Goal: Information Seeking & Learning: Find specific fact

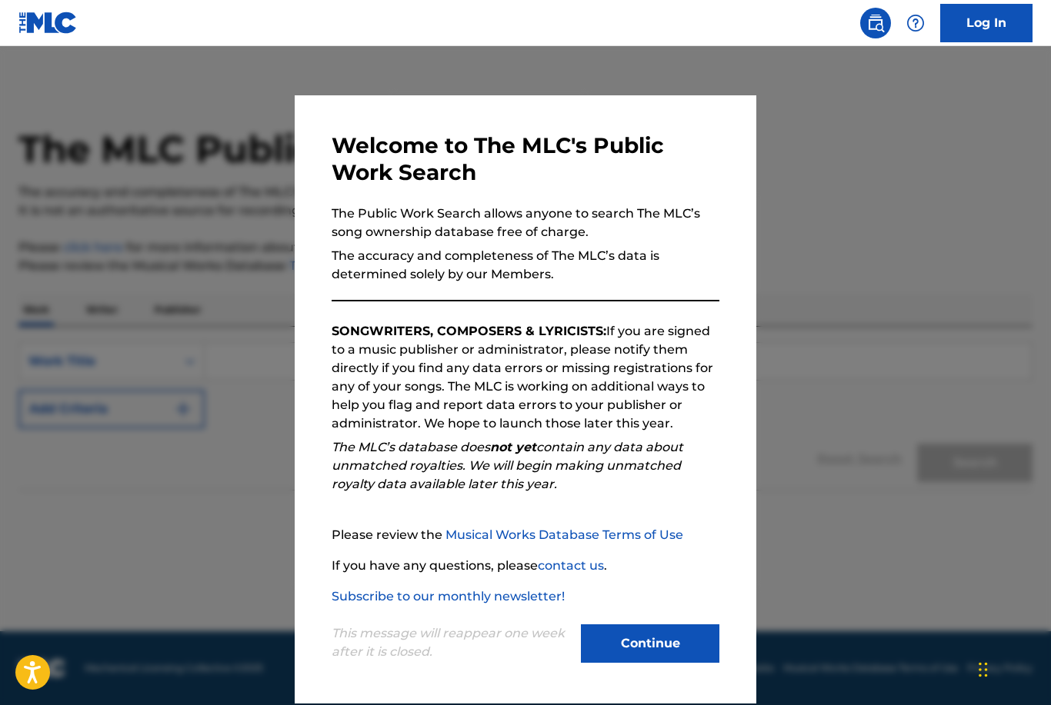
click at [665, 645] on button "Continue" at bounding box center [650, 644] width 138 height 38
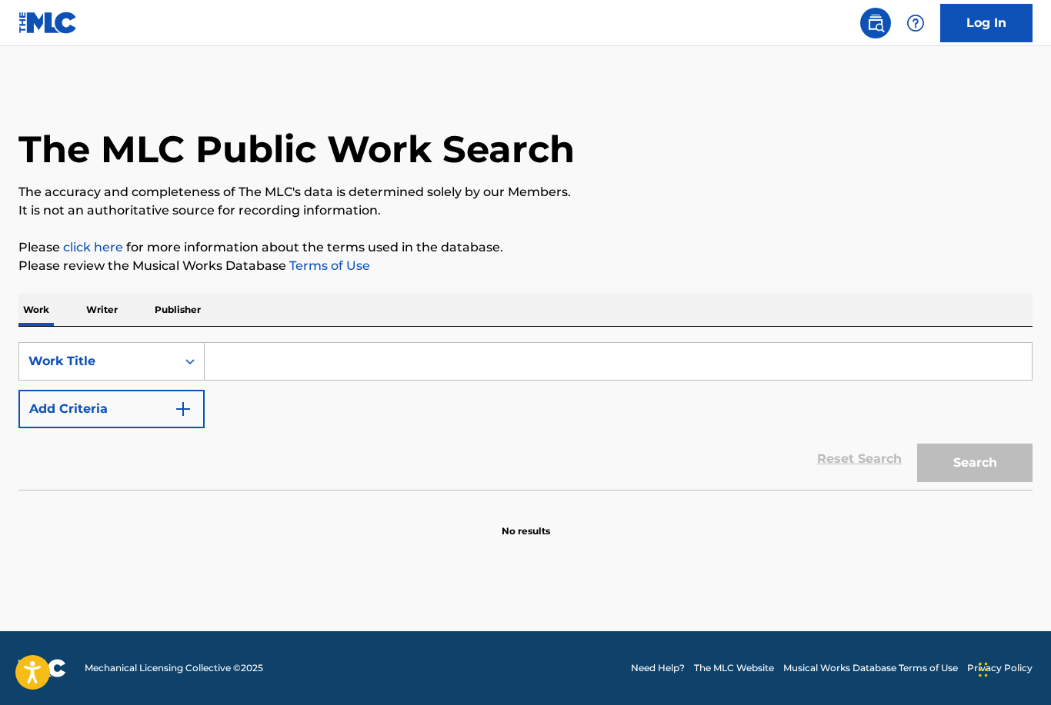
click at [245, 355] on input "Search Form" at bounding box center [618, 361] width 827 height 37
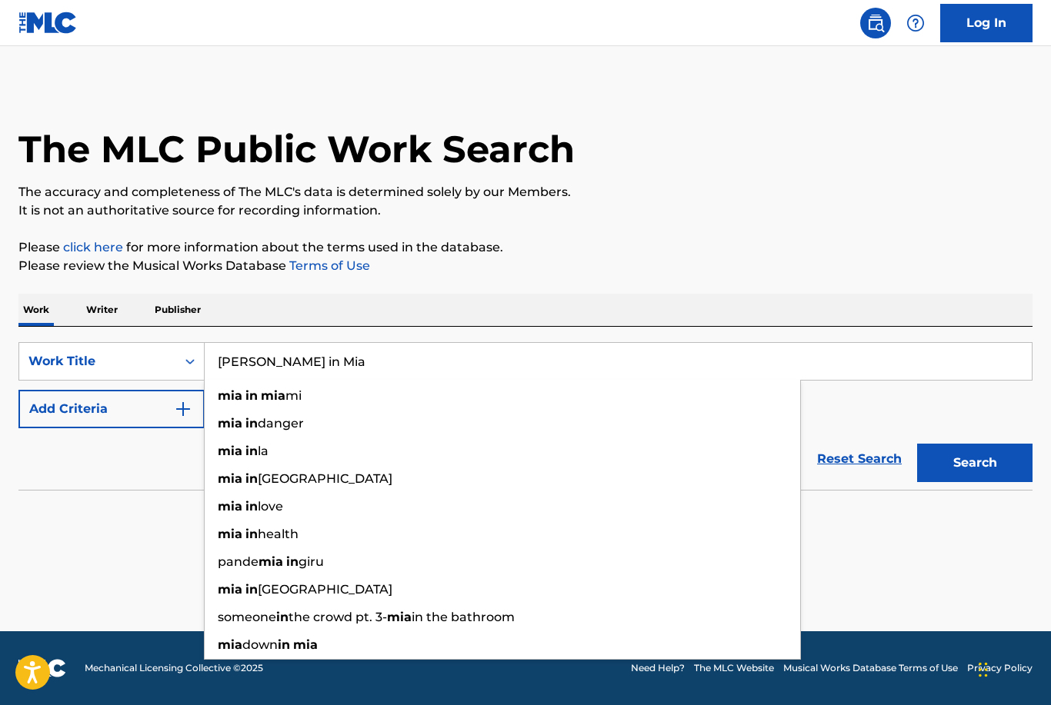
click at [975, 463] on button "Search" at bounding box center [974, 463] width 115 height 38
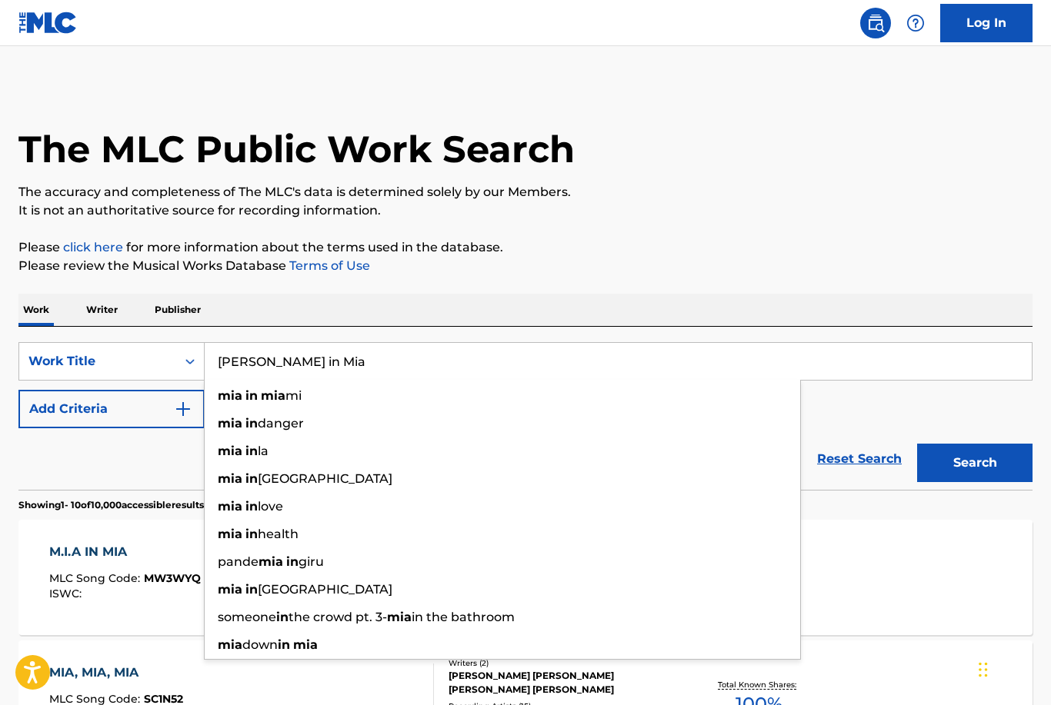
click at [28, 485] on div "Reset Search Search" at bounding box center [525, 459] width 1014 height 62
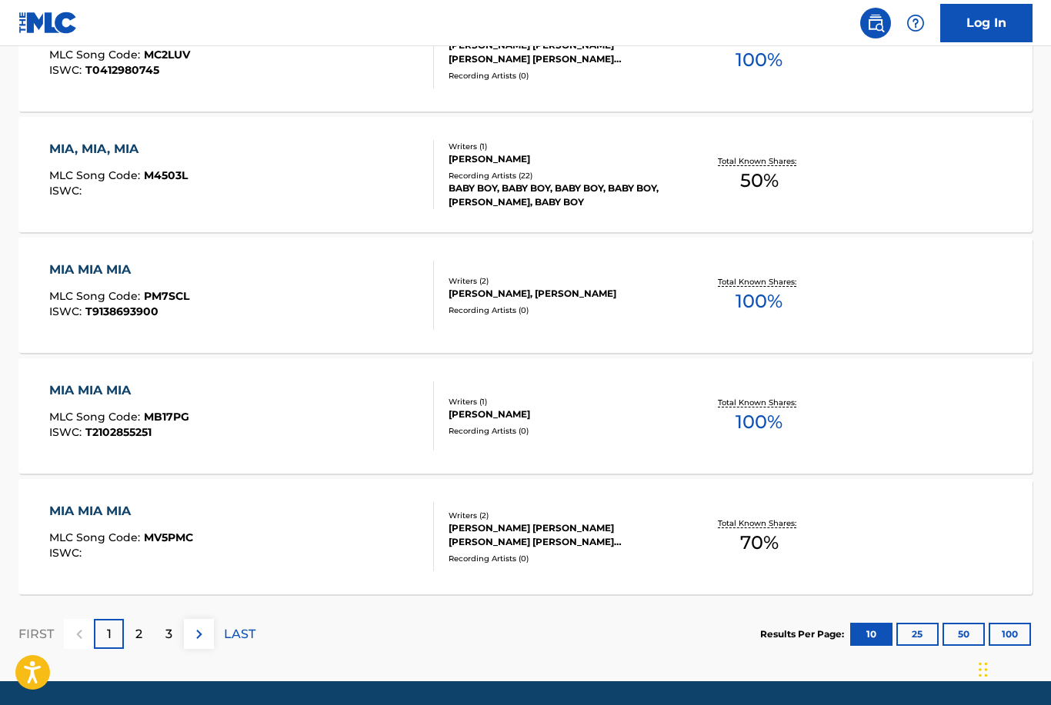
scroll to position [1129, 0]
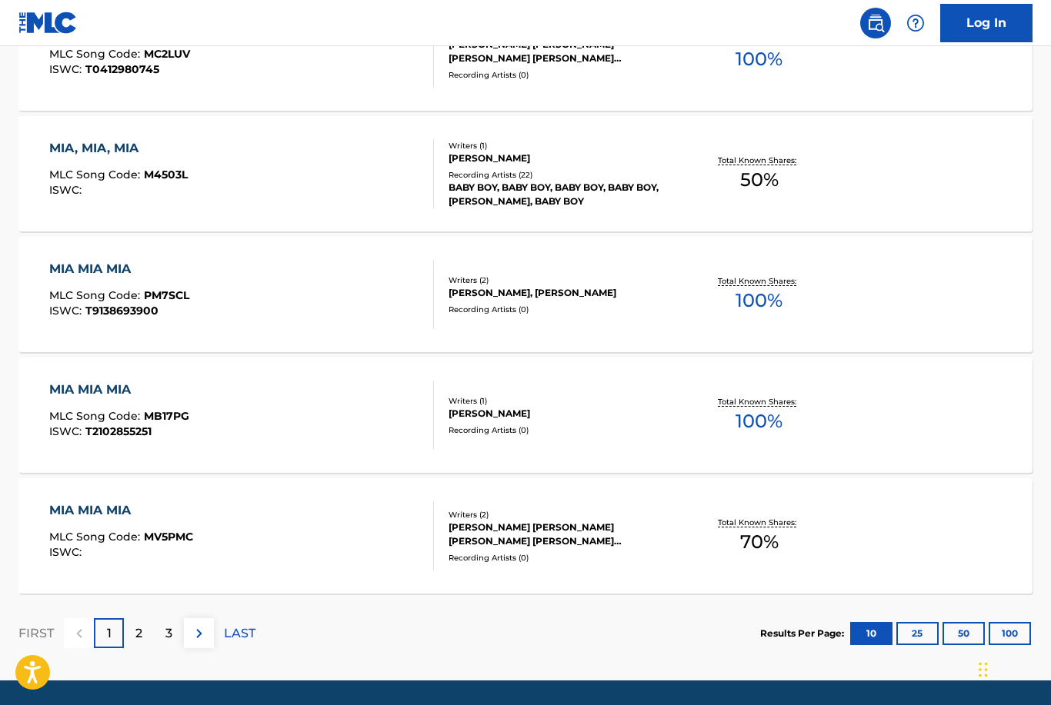
click at [138, 635] on p "2" at bounding box center [138, 634] width 7 height 18
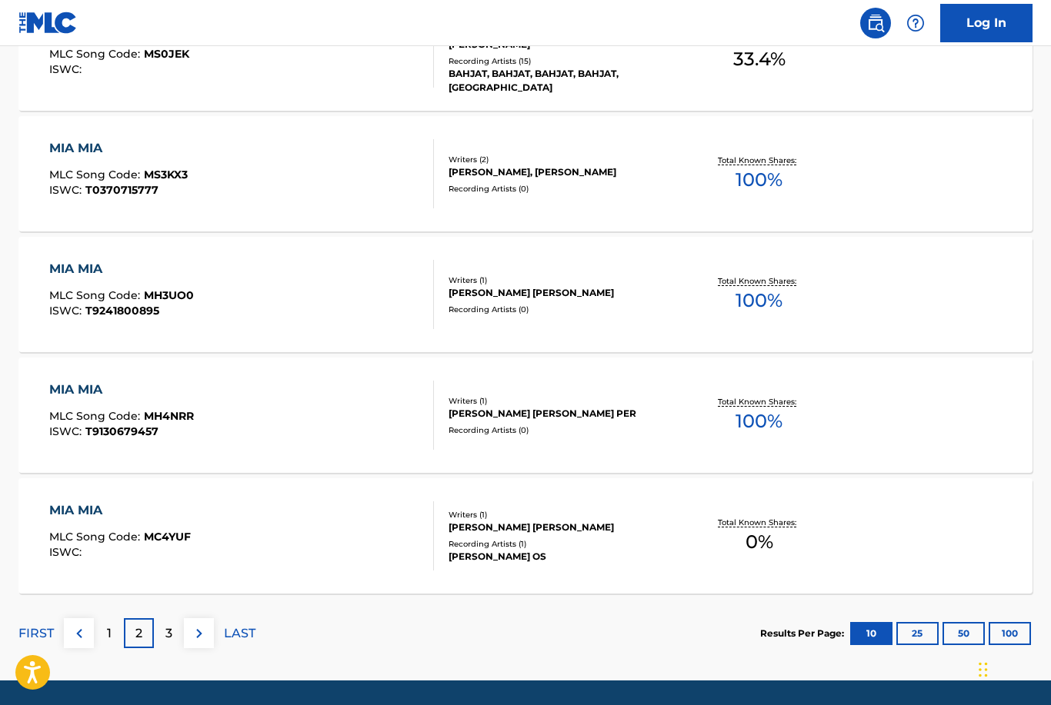
click at [161, 637] on div "3" at bounding box center [169, 634] width 30 height 30
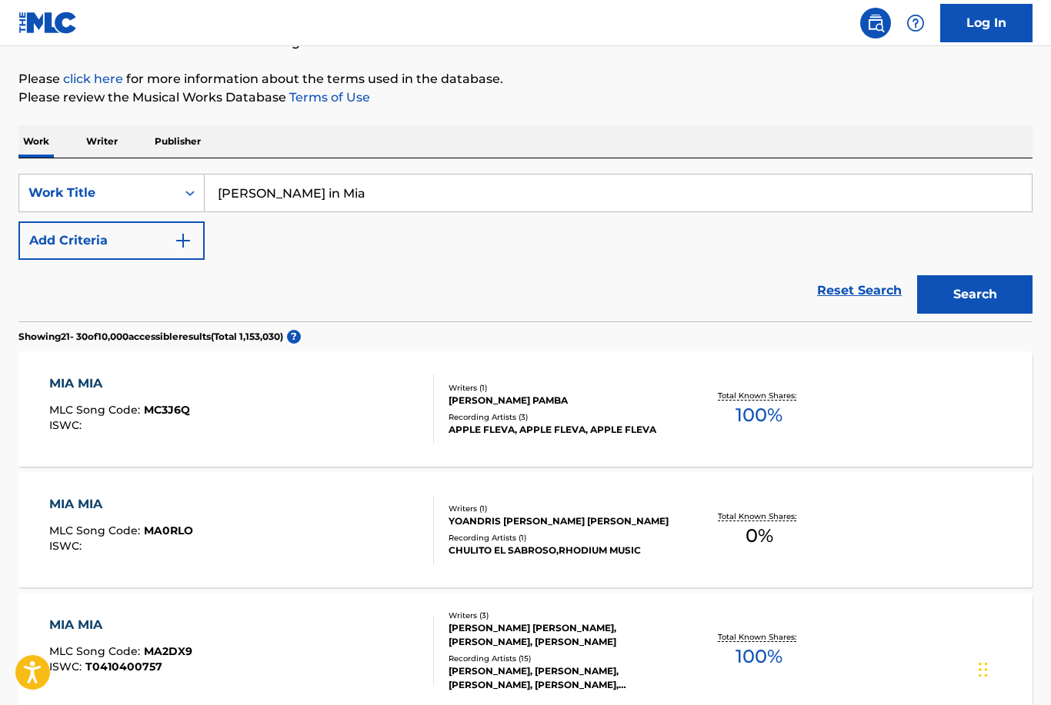
scroll to position [0, 0]
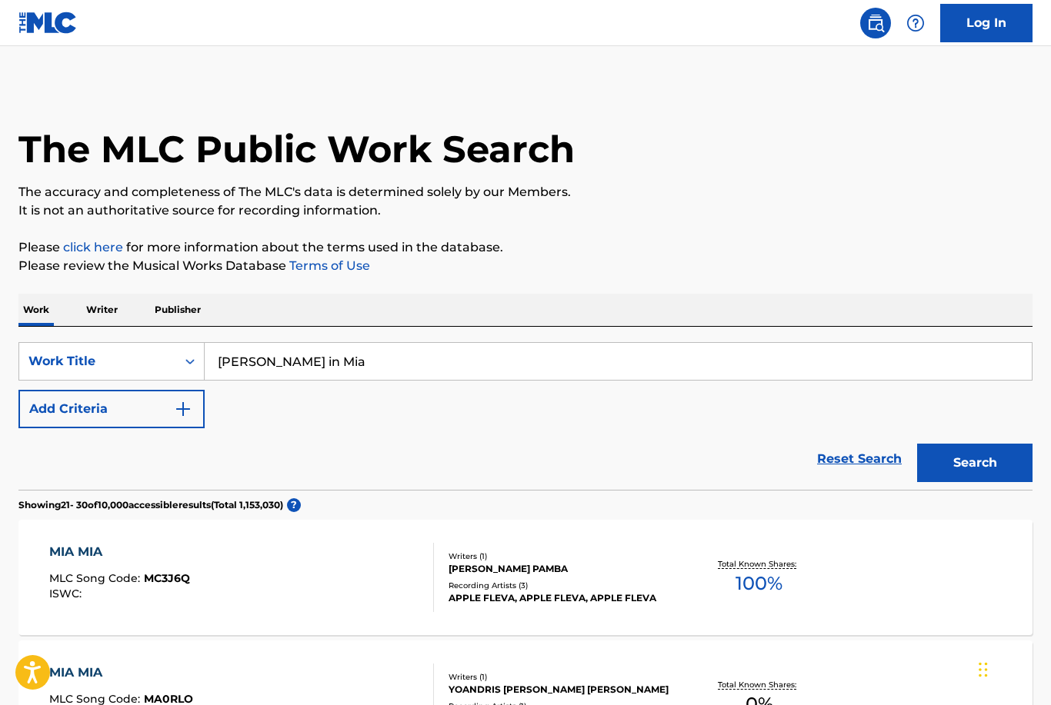
click at [291, 355] on input "[PERSON_NAME] in Mia" at bounding box center [618, 361] width 827 height 37
type input "M"
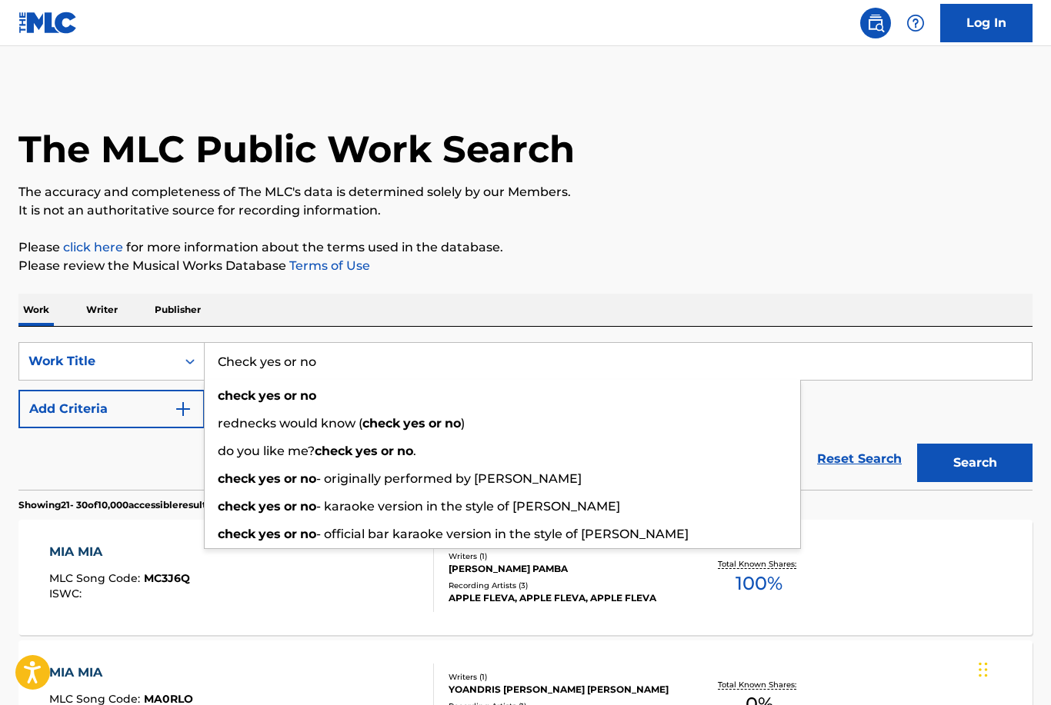
click at [975, 463] on button "Search" at bounding box center [974, 463] width 115 height 38
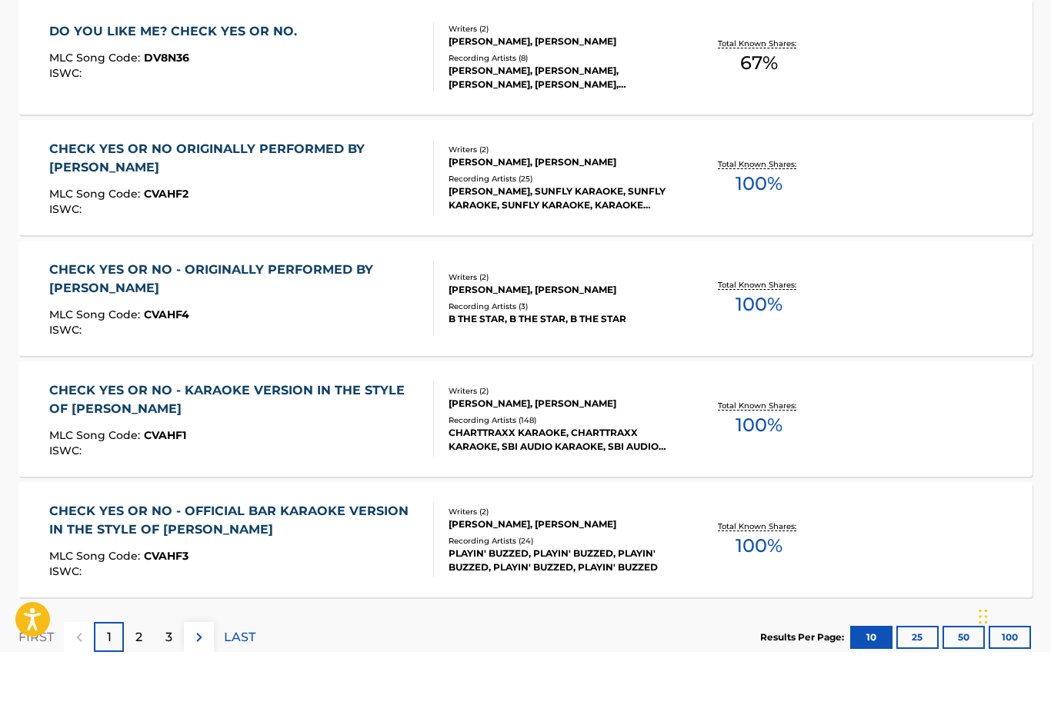
scroll to position [1072, 0]
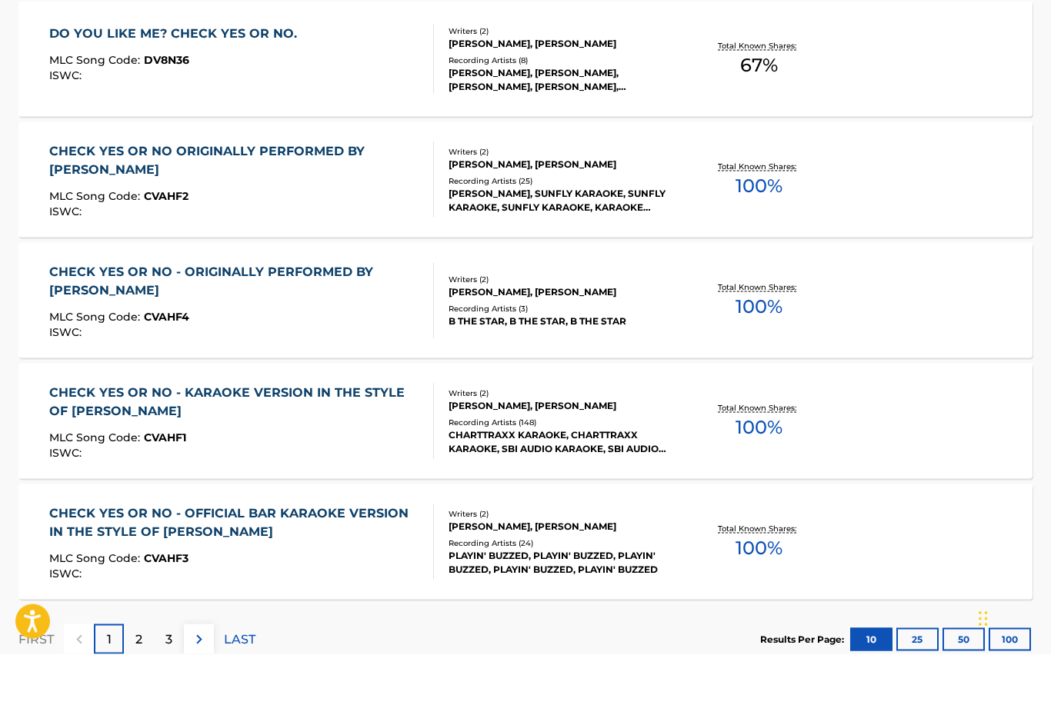
click at [141, 682] on p "2" at bounding box center [138, 691] width 7 height 18
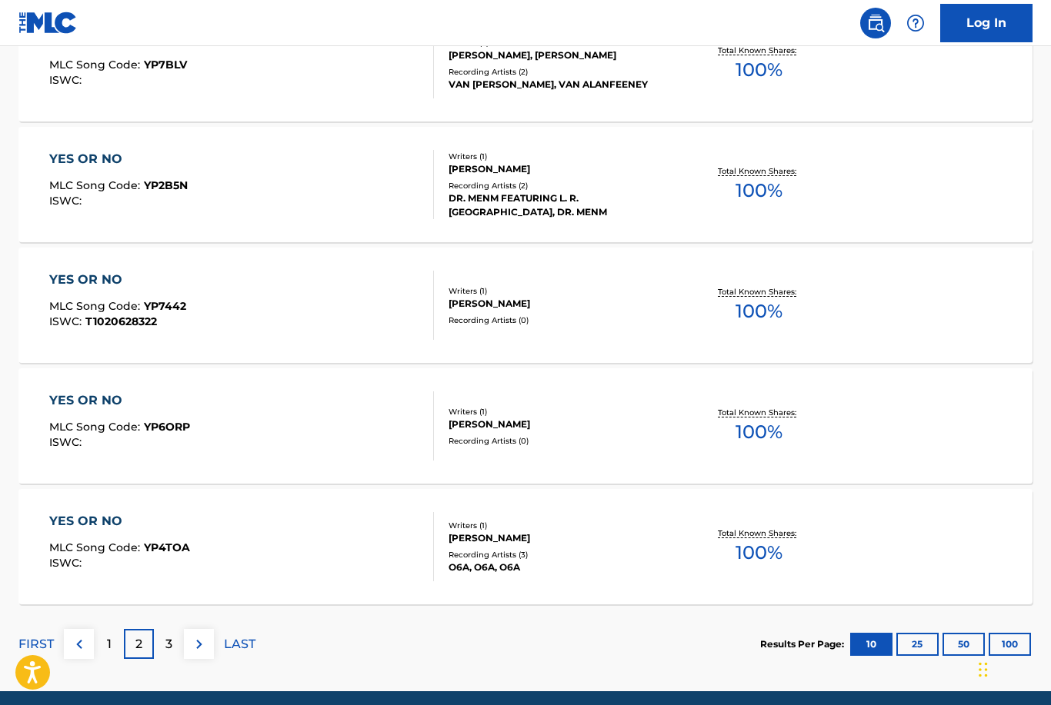
scroll to position [1129, 0]
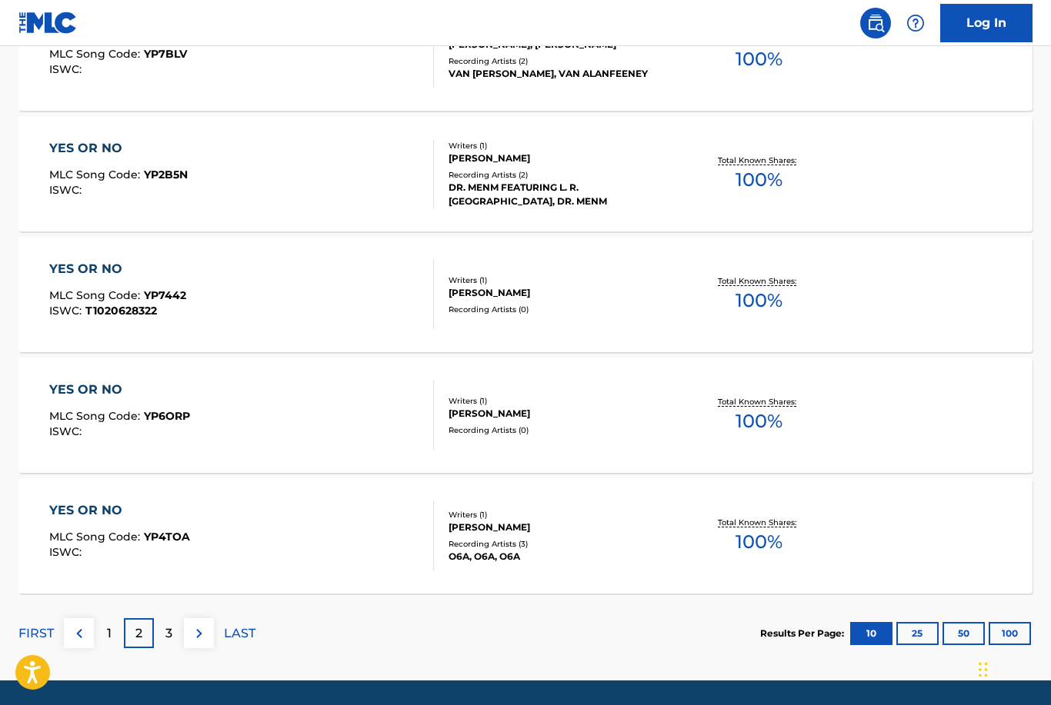
click at [162, 637] on div "3" at bounding box center [169, 634] width 30 height 30
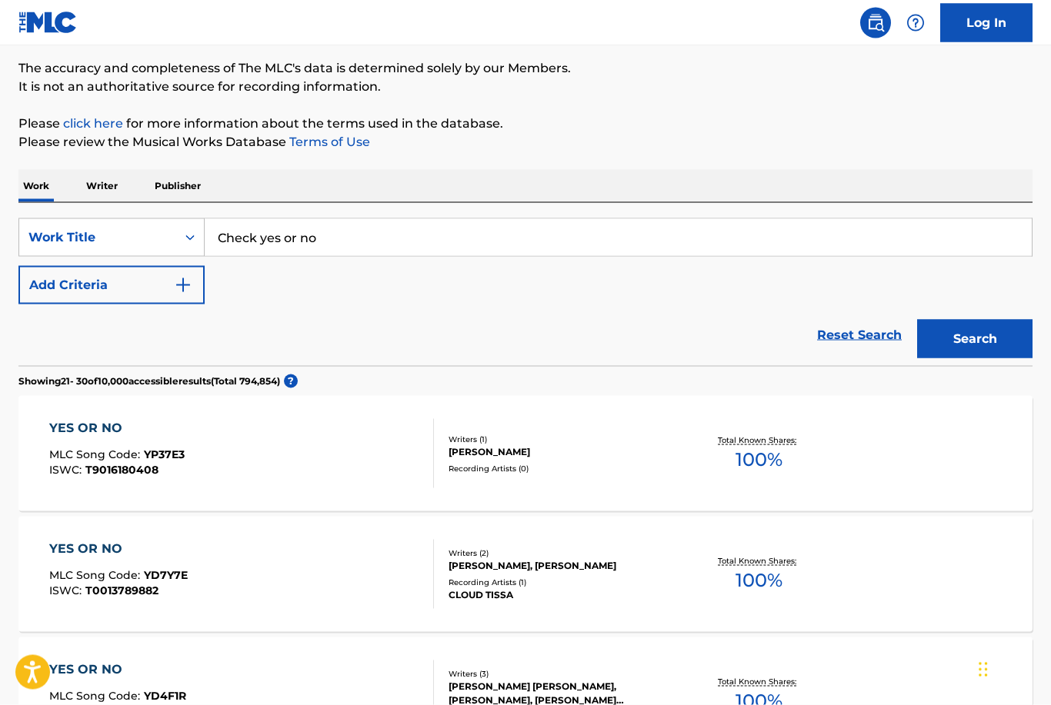
scroll to position [0, 0]
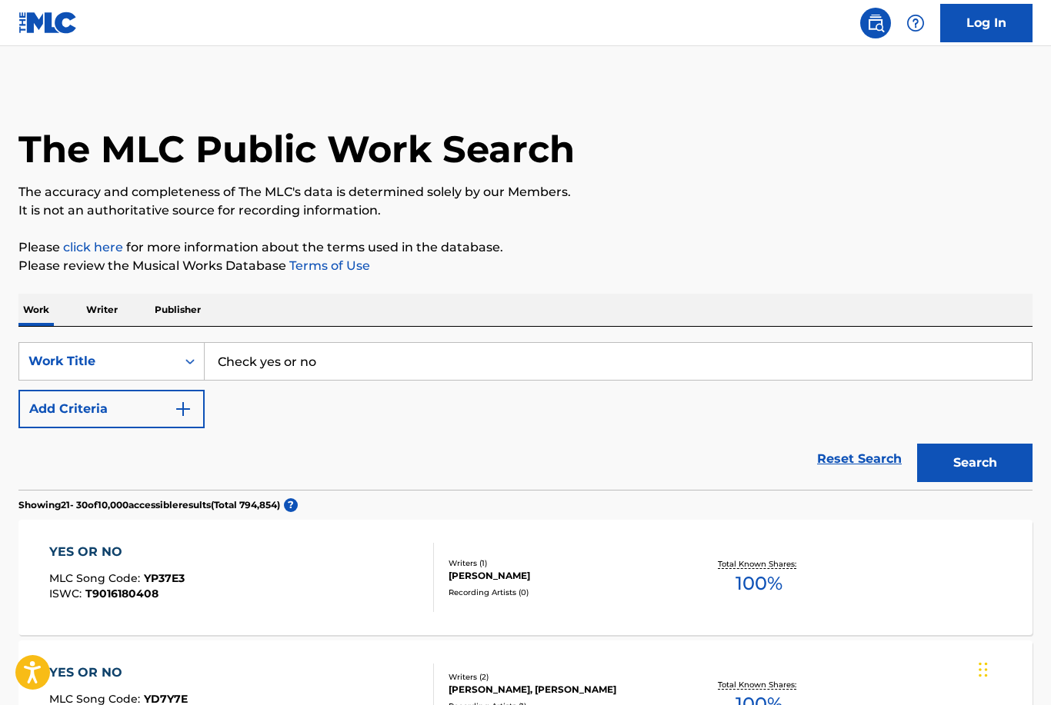
click at [325, 357] on input "Check yes or no" at bounding box center [618, 361] width 827 height 37
type input "C"
type input "Amarillo by morning"
click at [975, 463] on button "Search" at bounding box center [974, 463] width 115 height 38
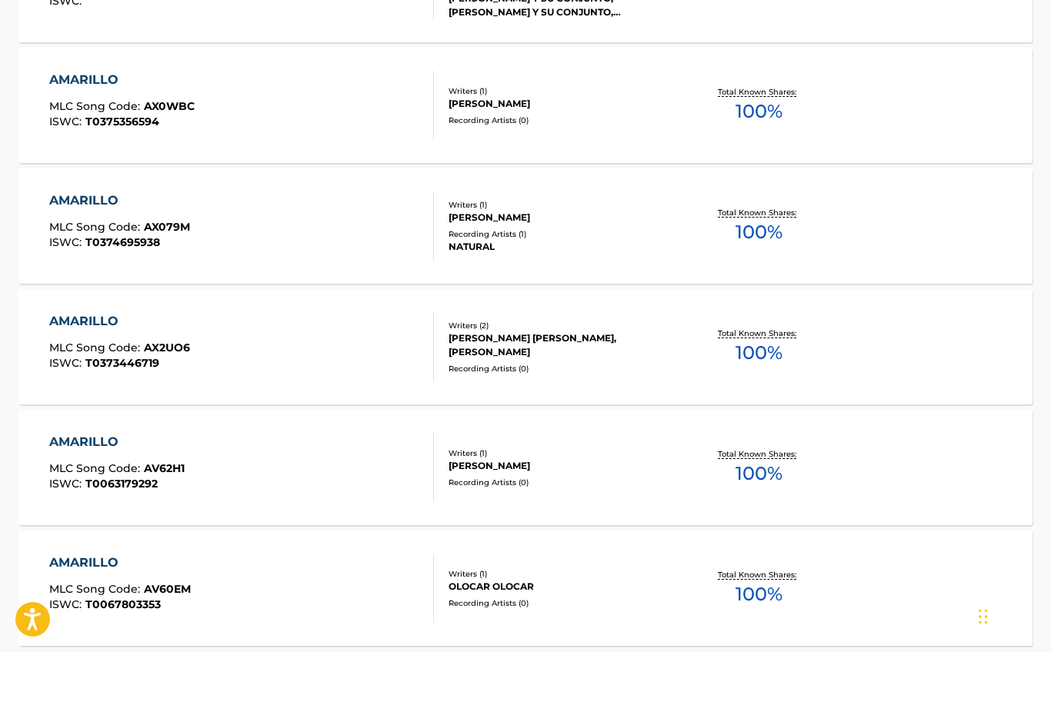
scroll to position [1178, 0]
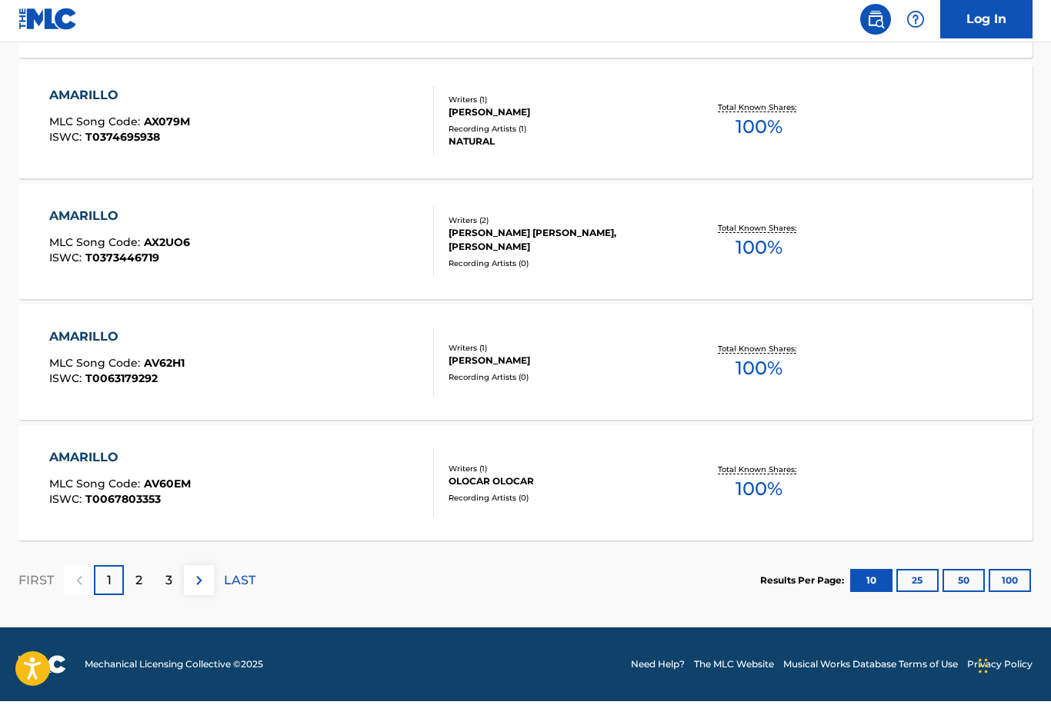
click at [133, 579] on div "2" at bounding box center [139, 584] width 30 height 30
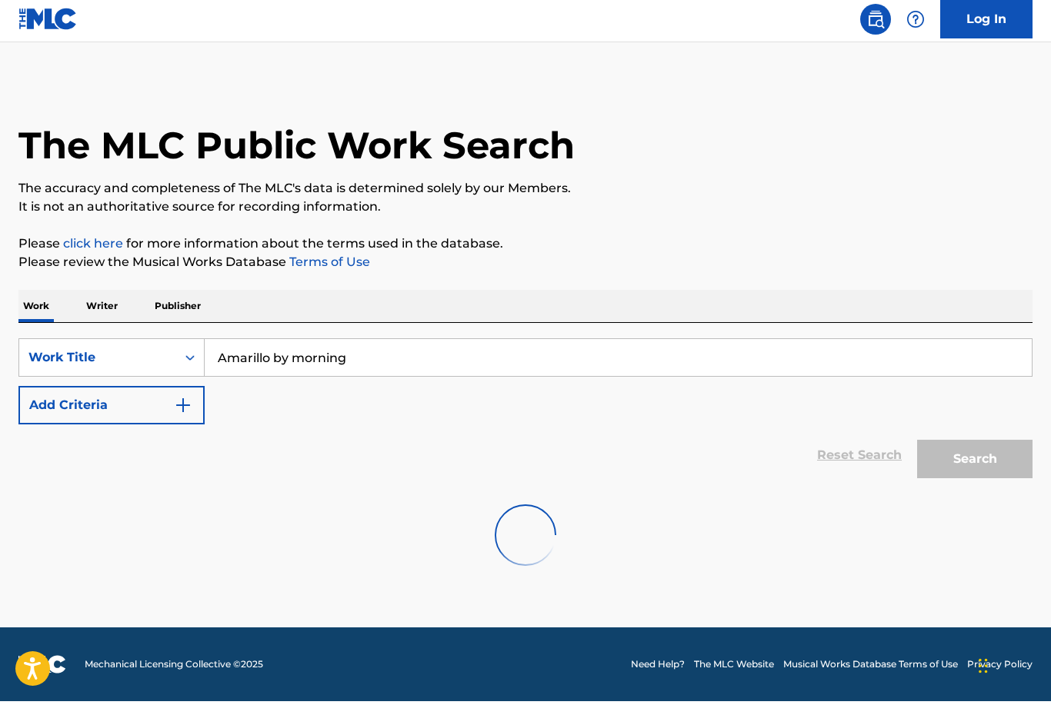
scroll to position [0, 0]
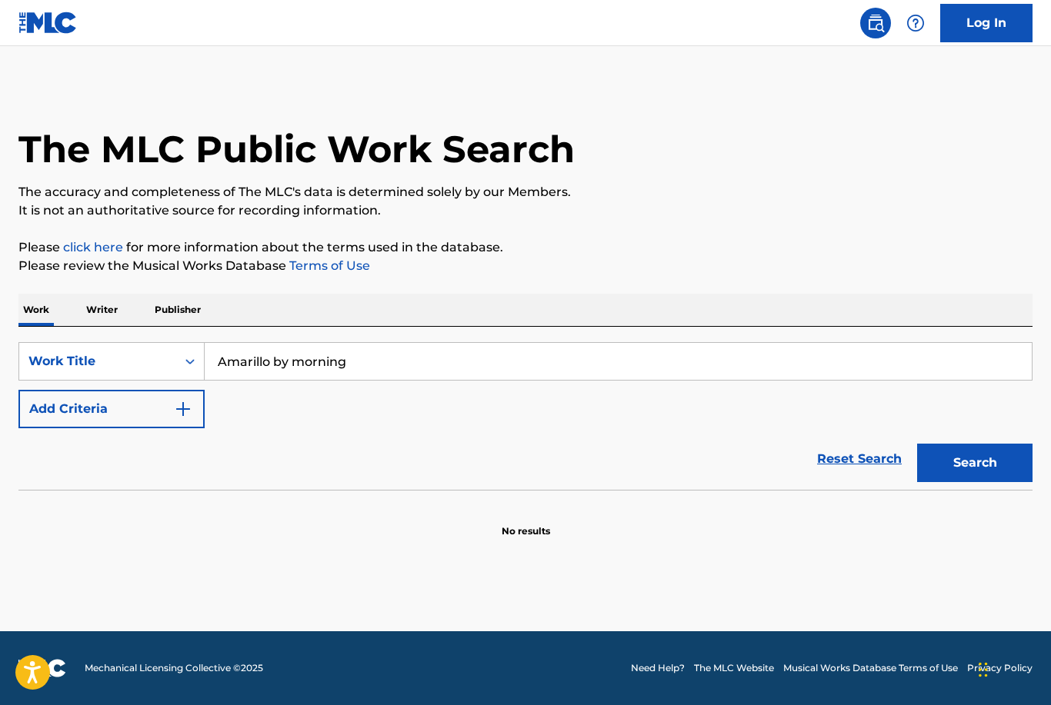
click at [177, 400] on img "Search Form" at bounding box center [183, 409] width 18 height 18
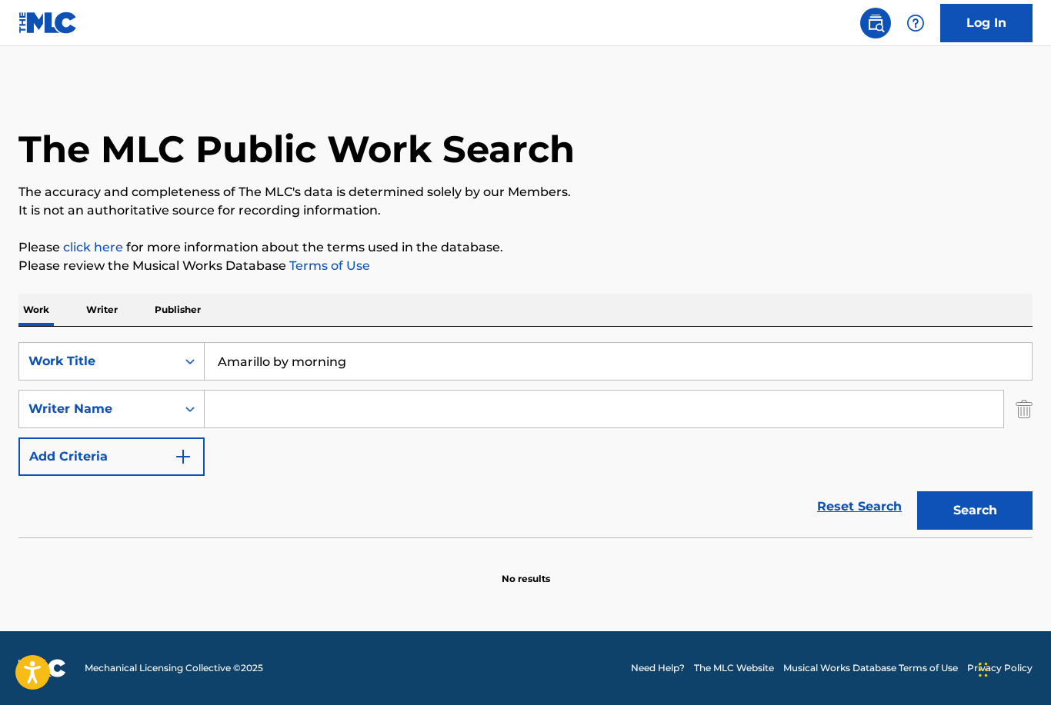
click at [181, 459] on img "Search Form" at bounding box center [183, 457] width 18 height 18
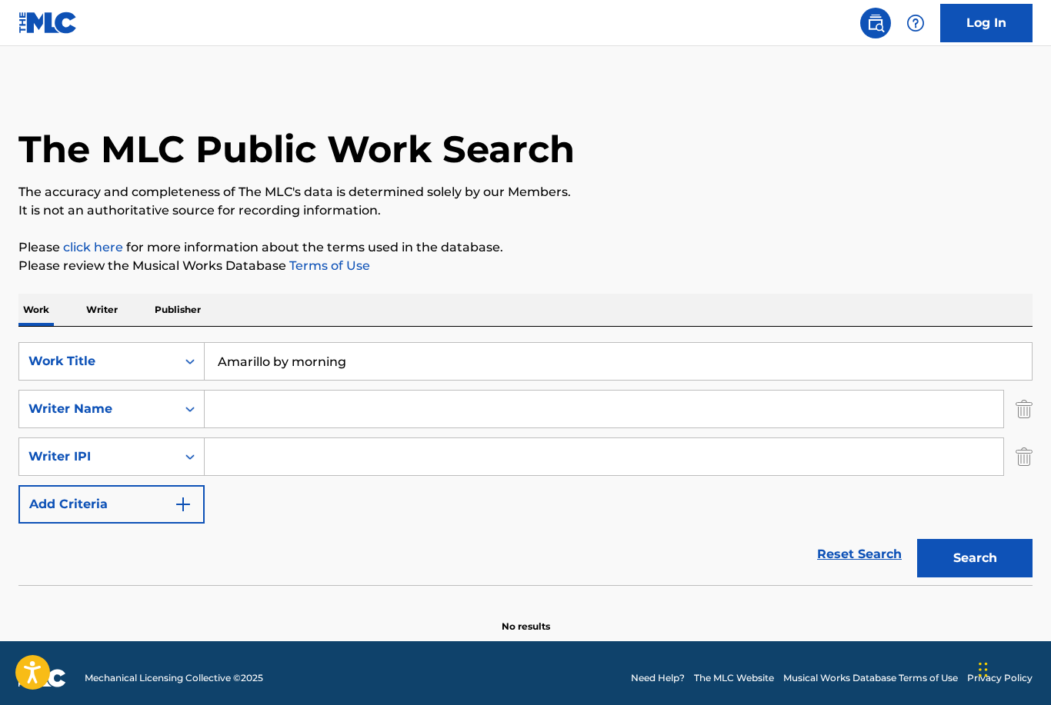
click at [182, 501] on img "Search Form" at bounding box center [183, 504] width 18 height 18
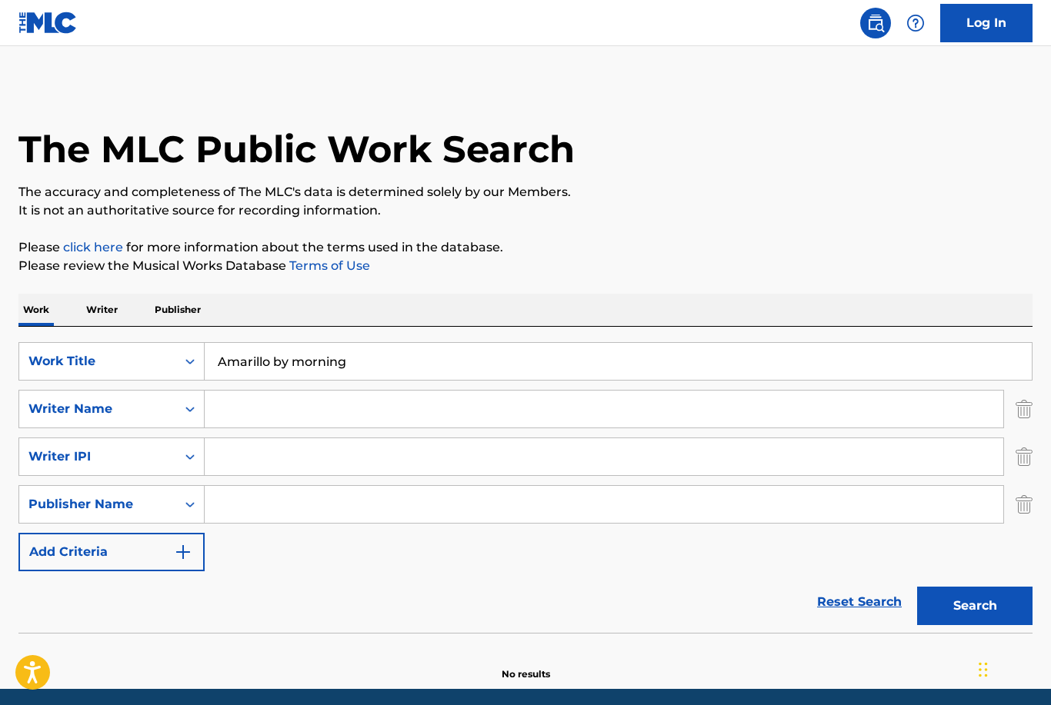
click at [175, 549] on img "Search Form" at bounding box center [183, 552] width 18 height 18
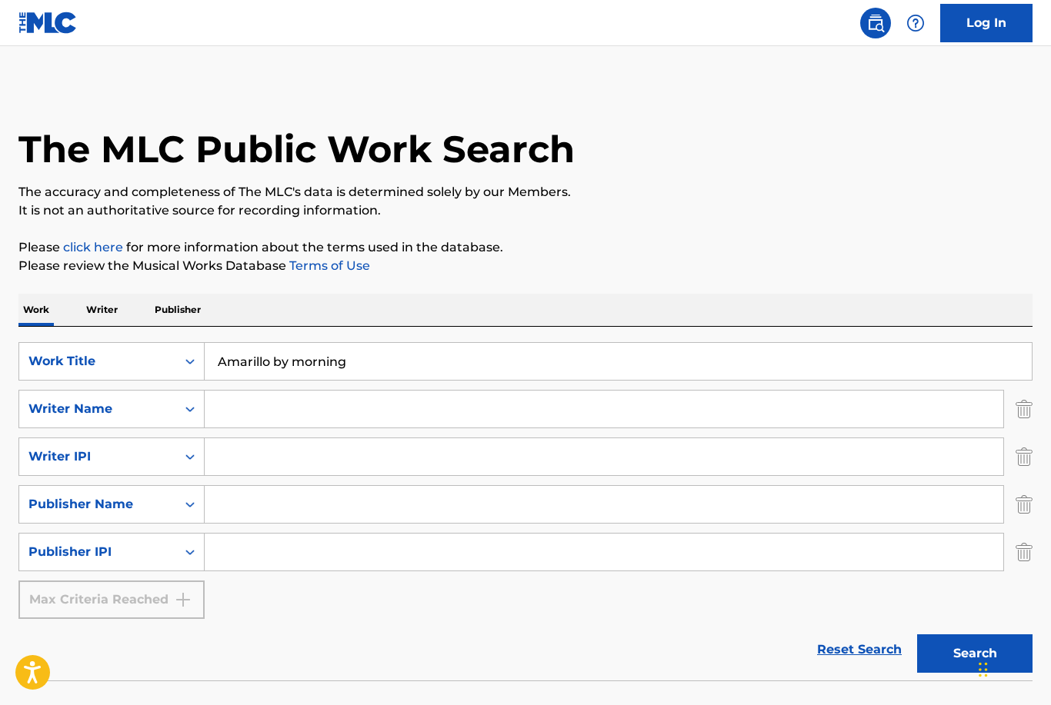
click at [97, 308] on p "Writer" at bounding box center [102, 310] width 41 height 32
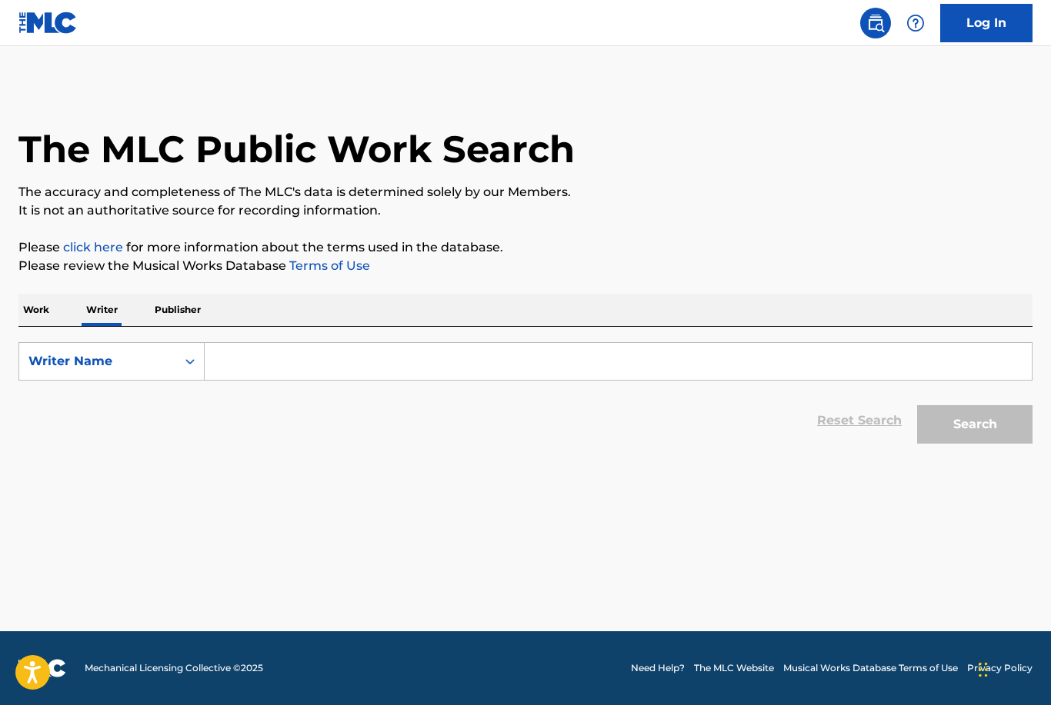
click at [177, 312] on p "Publisher" at bounding box center [177, 310] width 55 height 32
click at [102, 305] on p "Writer" at bounding box center [102, 310] width 41 height 32
click at [31, 320] on p "Work" at bounding box center [35, 310] width 35 height 32
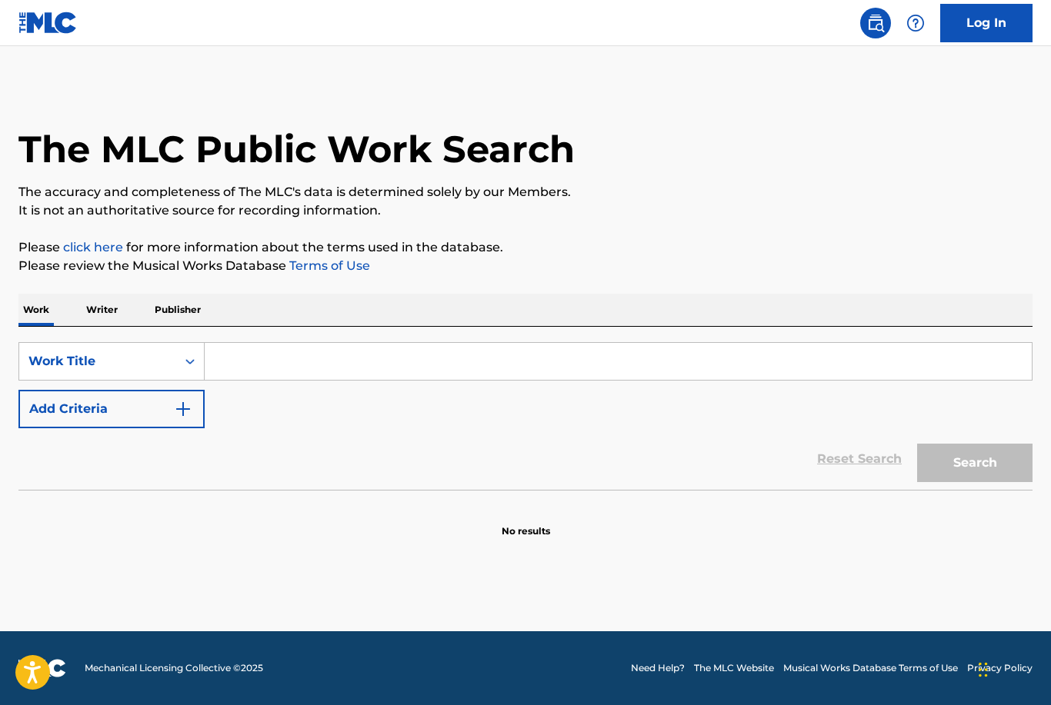
click at [99, 317] on p "Writer" at bounding box center [102, 310] width 41 height 32
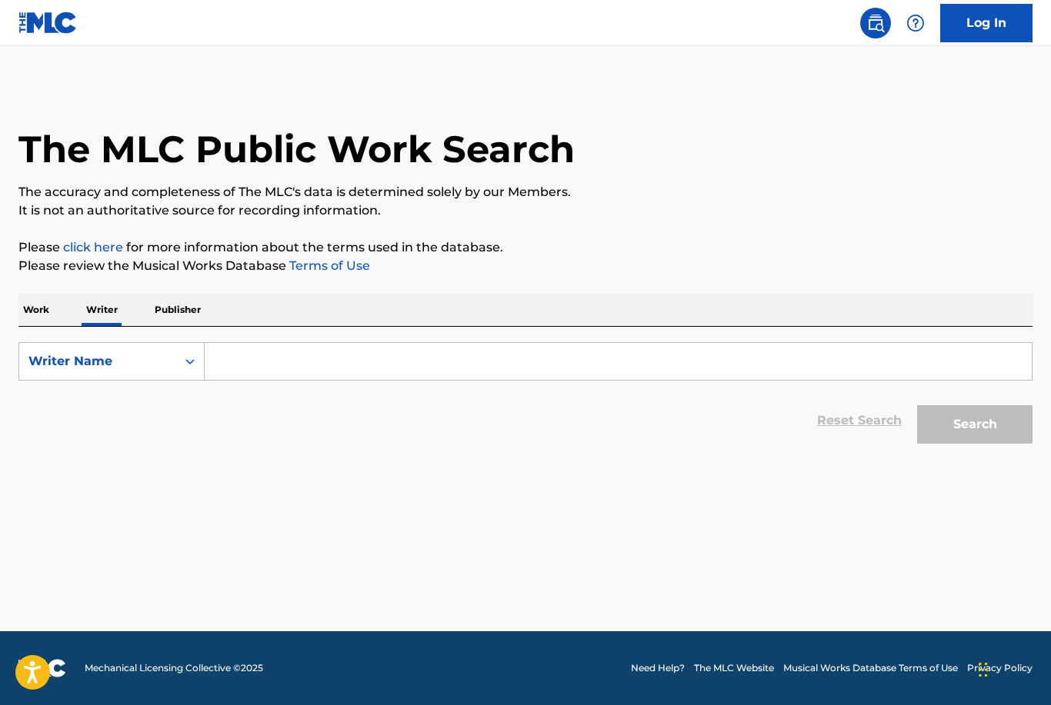
click at [232, 362] on input "Search Form" at bounding box center [618, 361] width 827 height 37
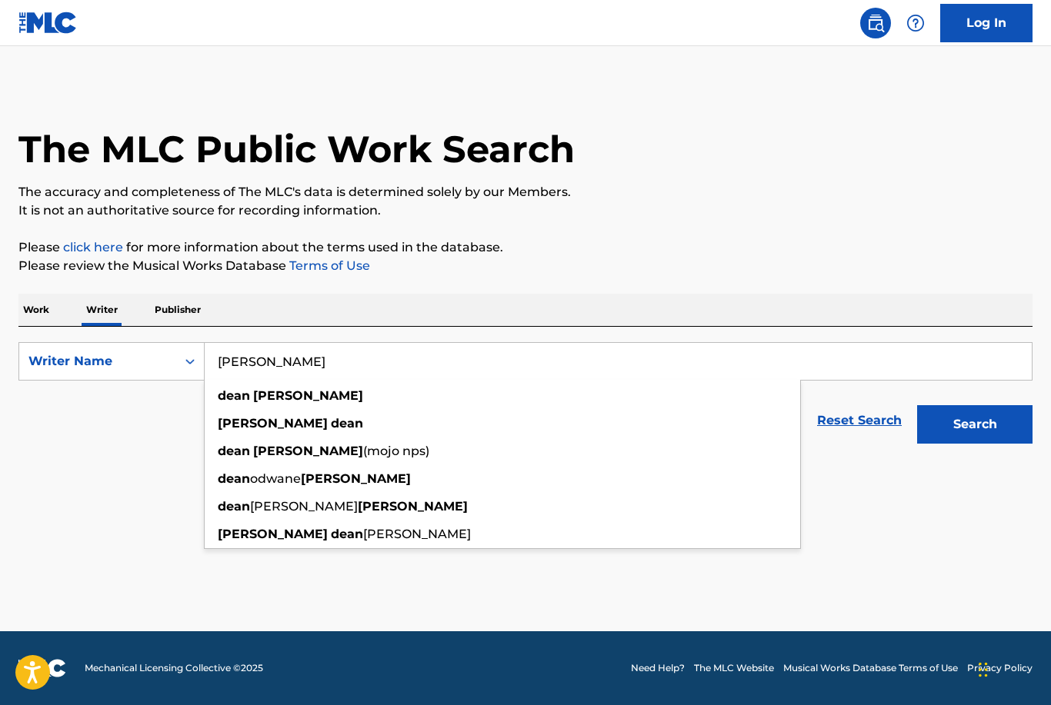
type input "[PERSON_NAME]"
click at [975, 425] on button "Search" at bounding box center [974, 424] width 115 height 38
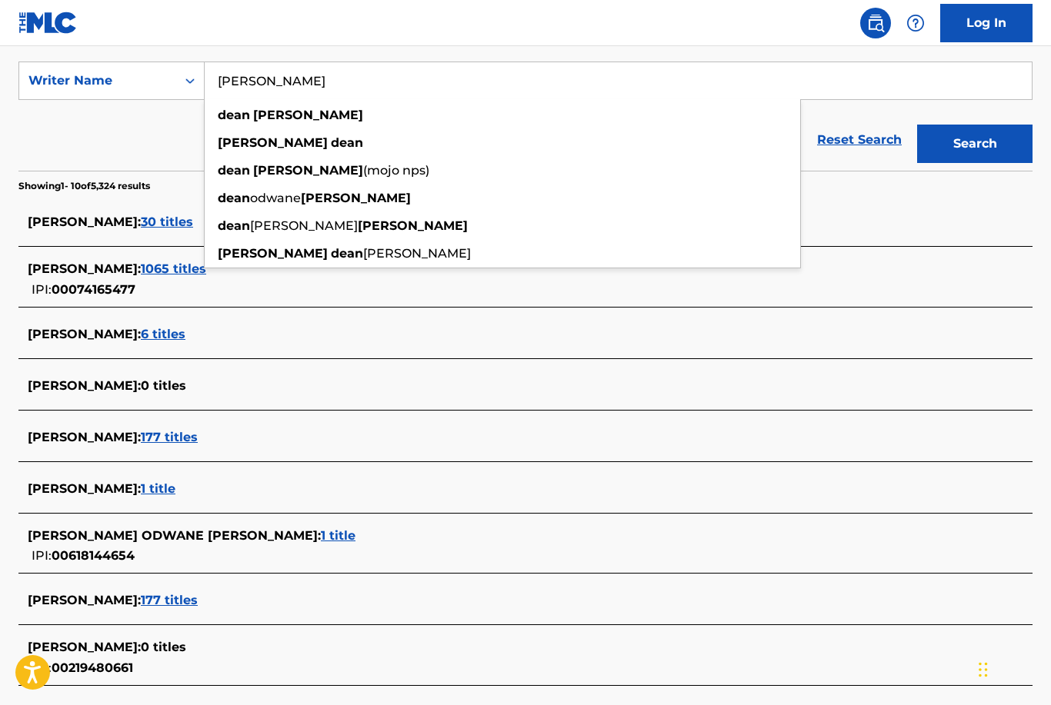
scroll to position [251, 0]
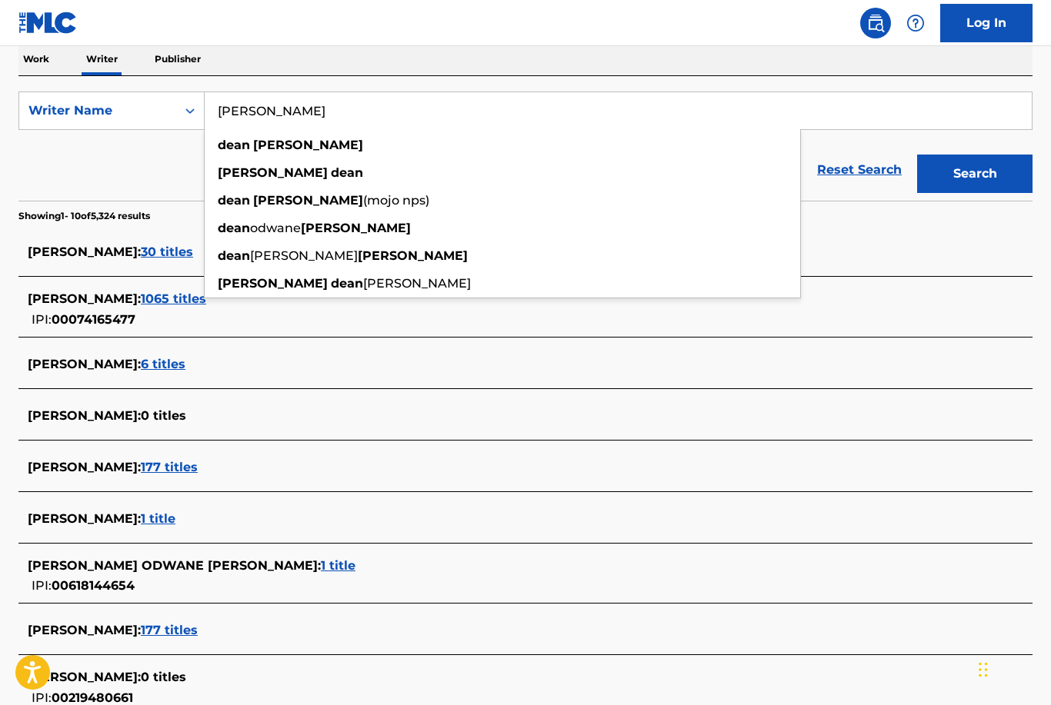
click at [147, 305] on span "1065 titles" at bounding box center [173, 299] width 65 height 15
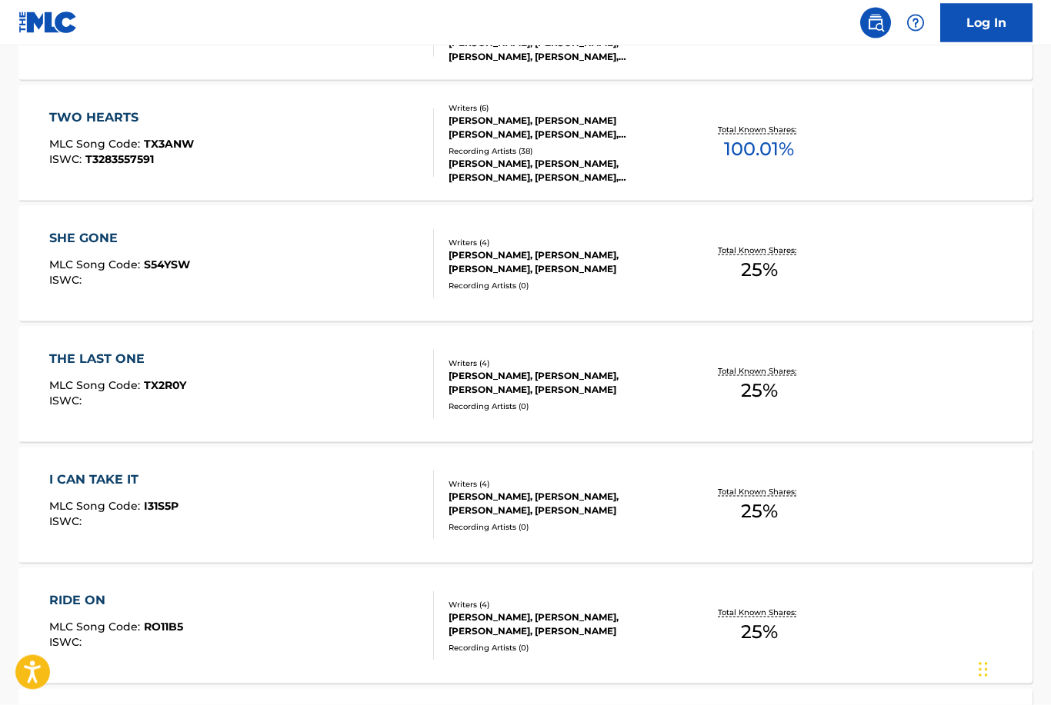
scroll to position [556, 0]
click at [749, 397] on span "25 %" at bounding box center [759, 390] width 37 height 28
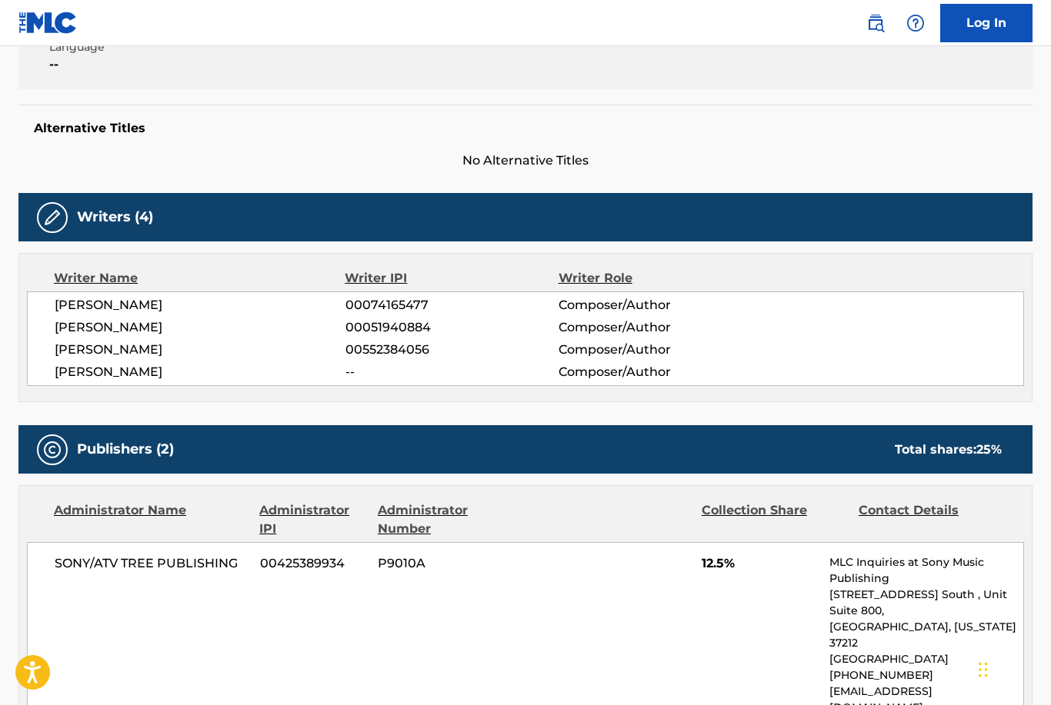
scroll to position [351, 0]
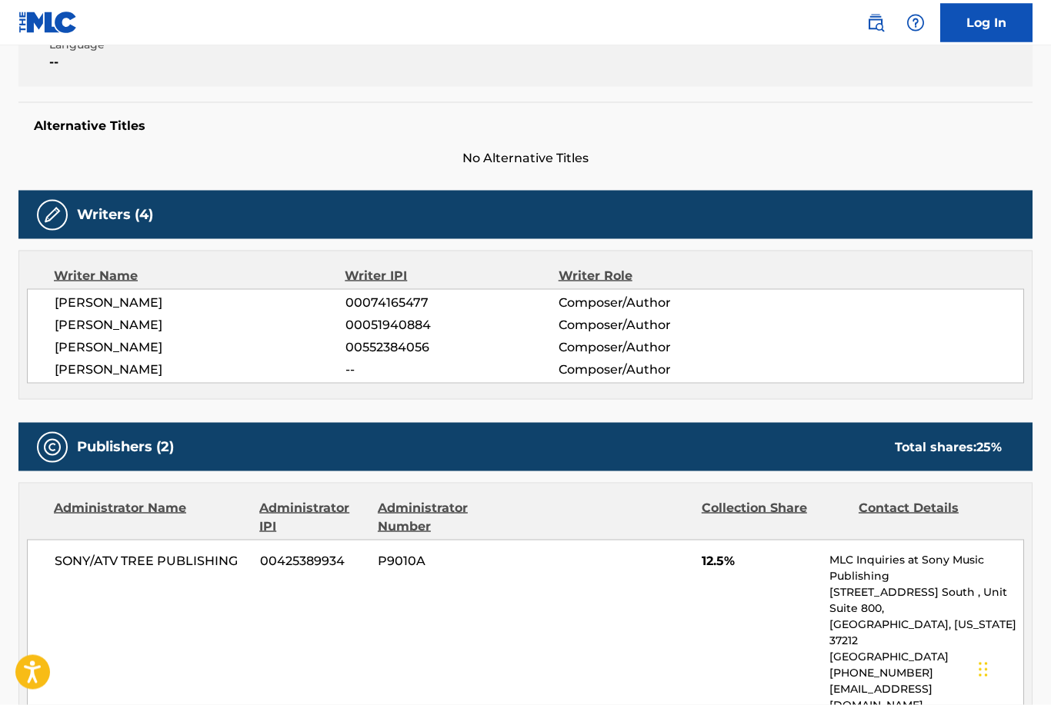
click at [85, 328] on span "[PERSON_NAME]" at bounding box center [200, 325] width 291 height 18
click at [85, 323] on span "[PERSON_NAME]" at bounding box center [200, 325] width 291 height 18
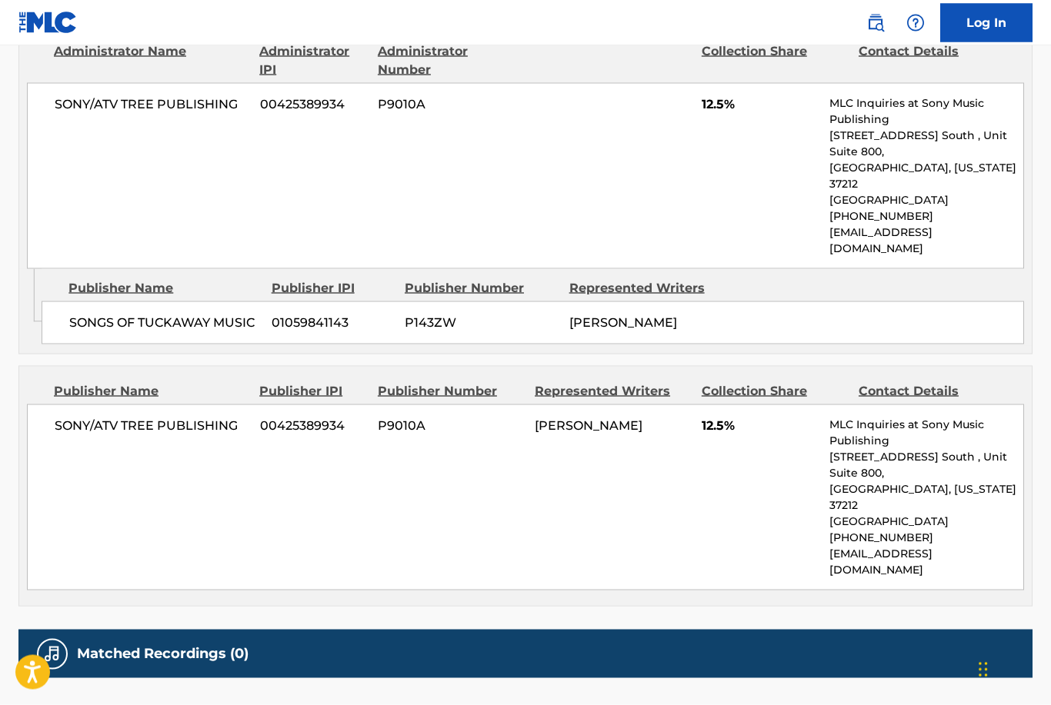
scroll to position [811, 0]
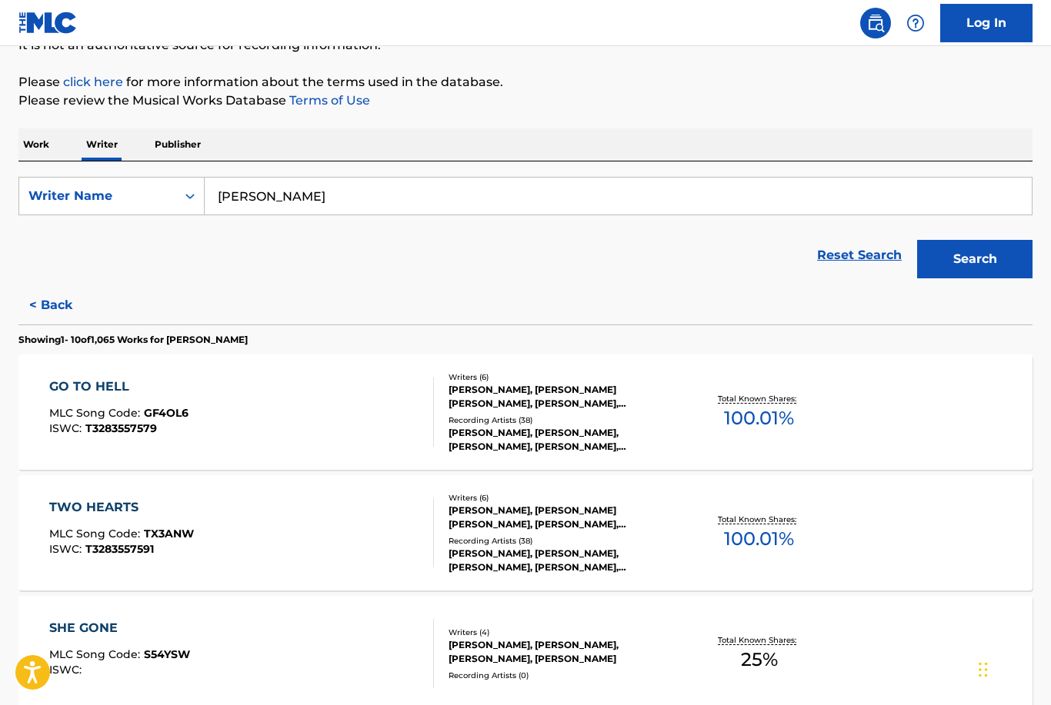
scroll to position [165, 0]
click at [305, 192] on input "[PERSON_NAME]" at bounding box center [618, 196] width 827 height 37
type input "D"
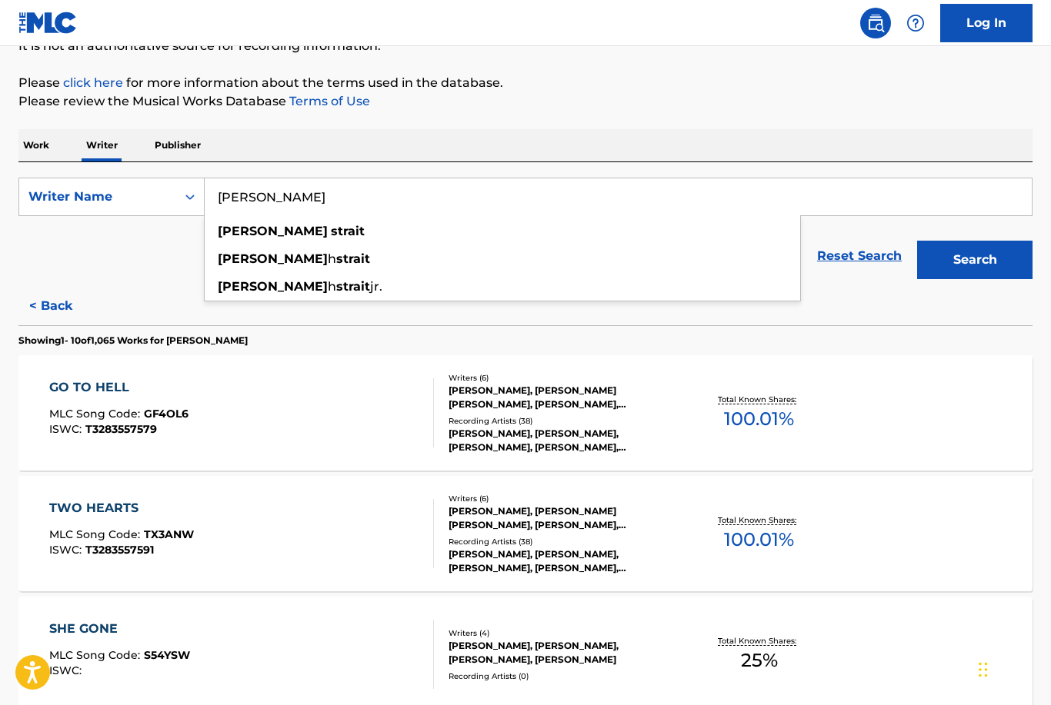
type input "[PERSON_NAME]"
click at [975, 259] on button "Search" at bounding box center [974, 260] width 115 height 38
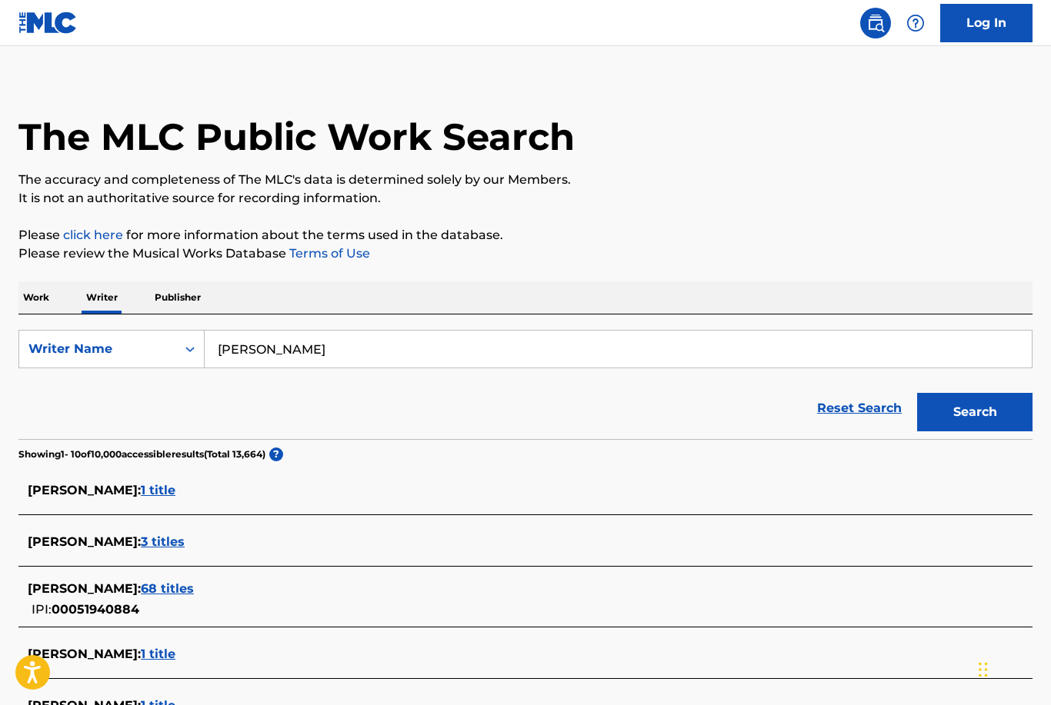
scroll to position [0, 0]
